Goal: Find specific page/section: Find specific page/section

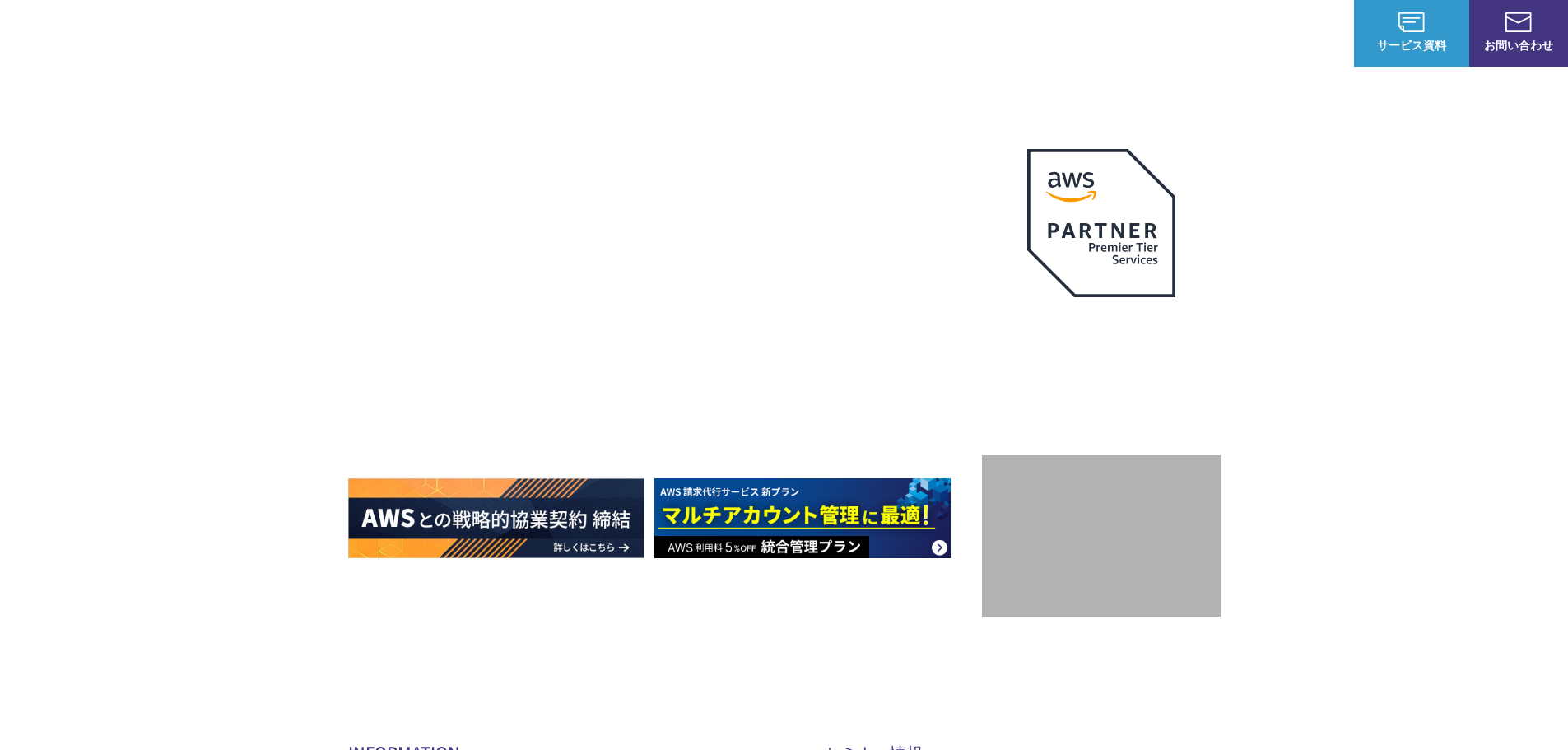
click at [449, 230] on link "定額のAWS最適化支援サービス" at bounding box center [442, 230] width 162 height 16
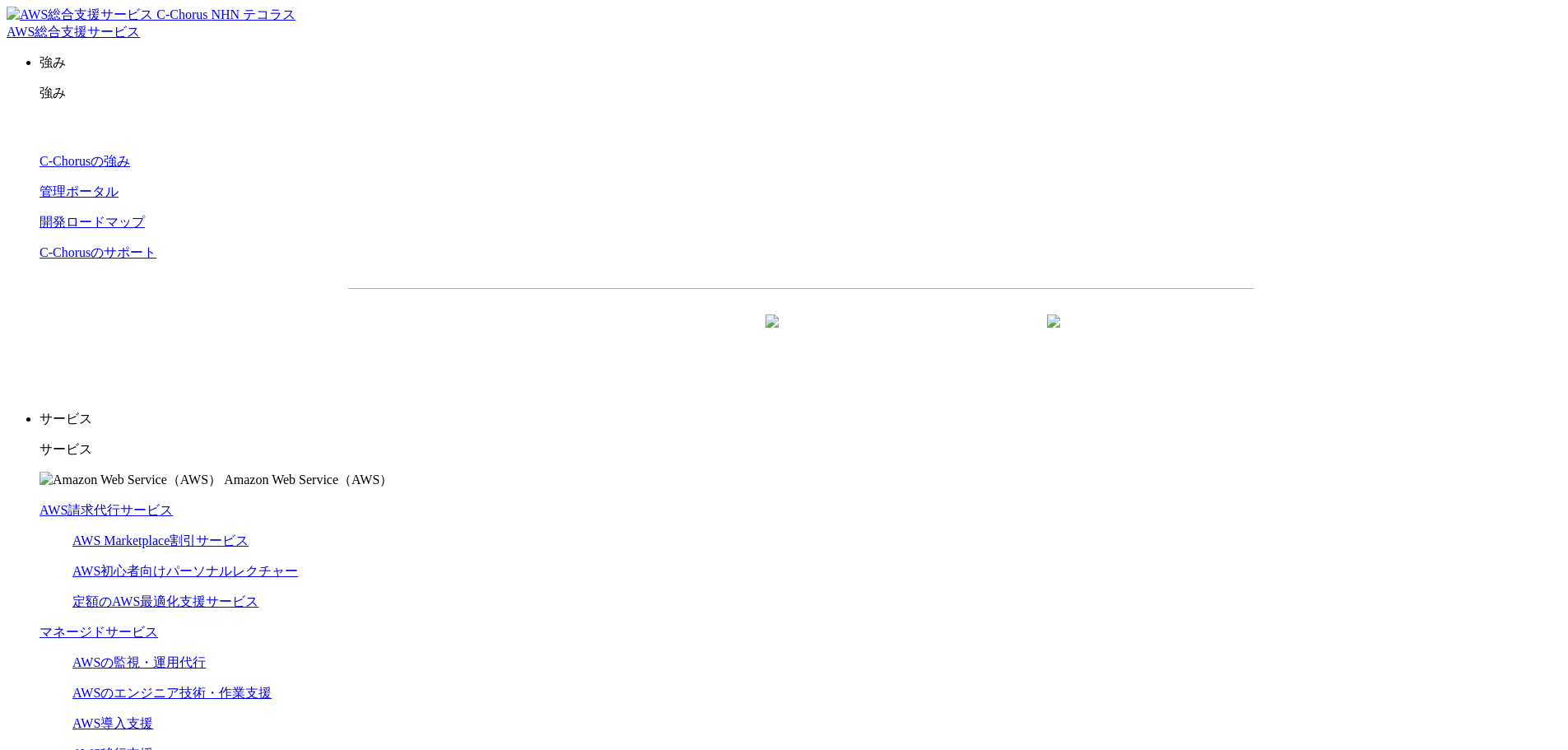
click at [258, 594] on link "定額のAWS最適化支援サービス" at bounding box center [165, 601] width 186 height 14
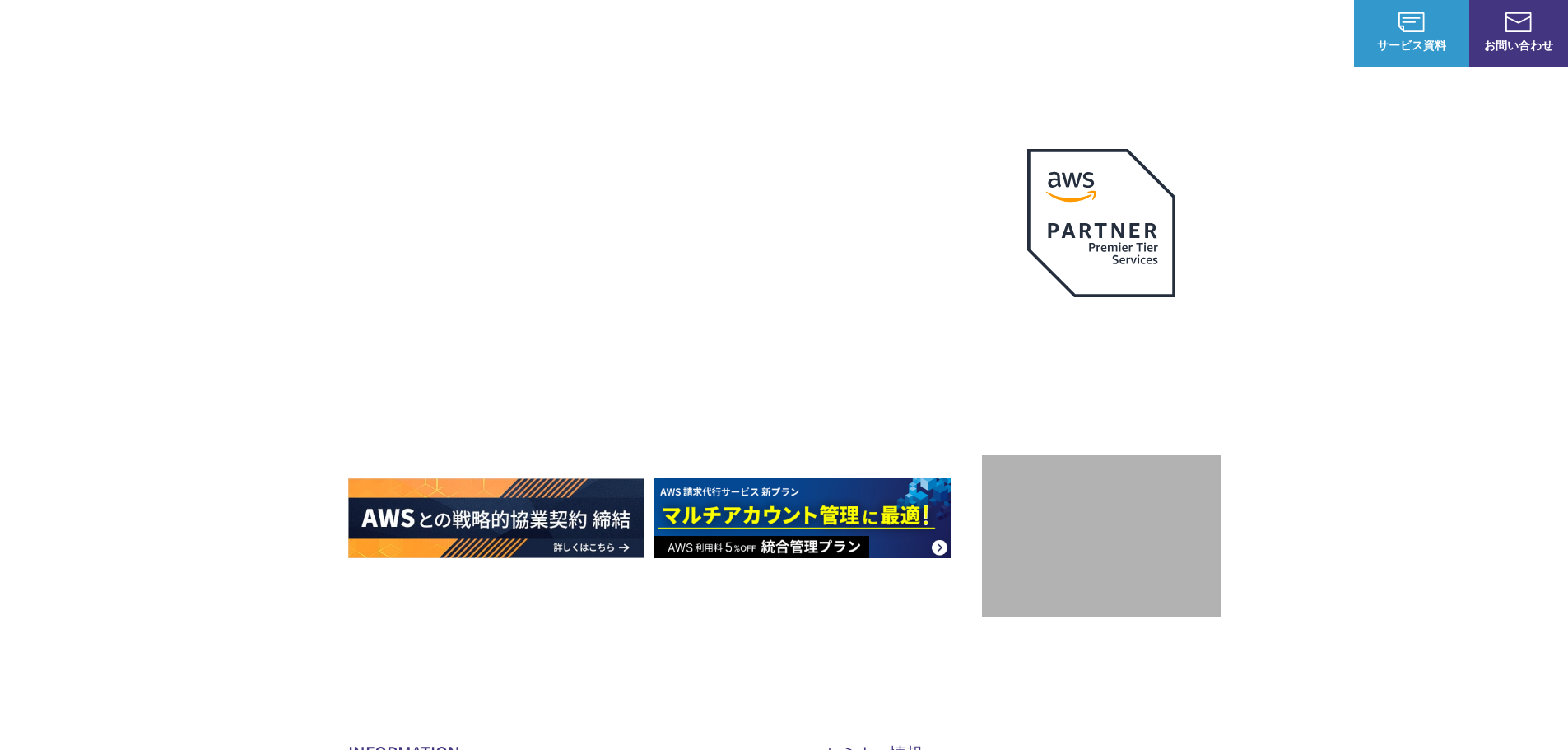
click at [450, 233] on link "定額のAWS最適化支援サービス" at bounding box center [442, 230] width 162 height 16
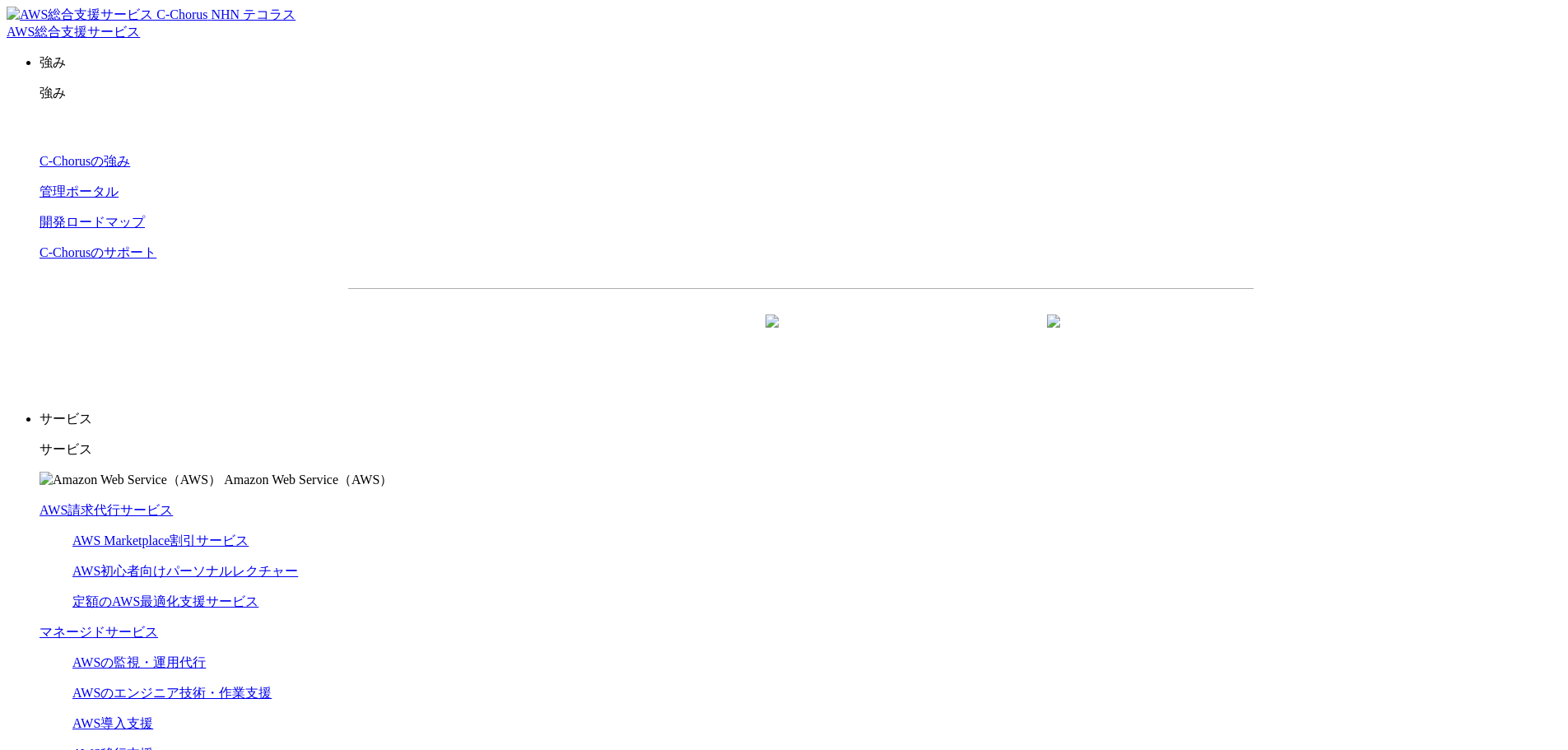
click at [258, 594] on link "定額のAWS最適化支援サービス" at bounding box center [165, 601] width 186 height 14
